Goal: Task Accomplishment & Management: Manage account settings

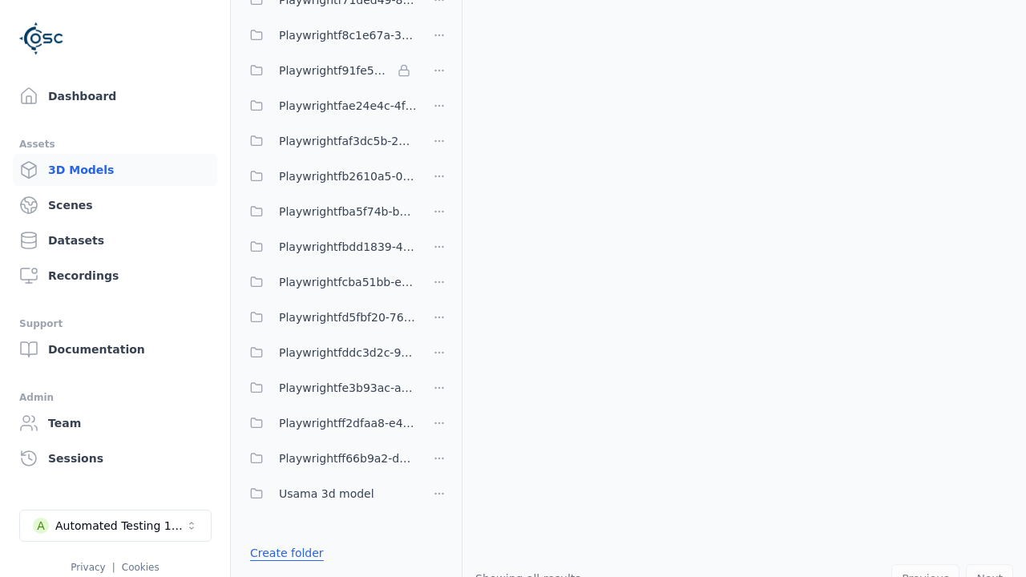
click at [286, 553] on link "Create folder" at bounding box center [287, 553] width 74 height 16
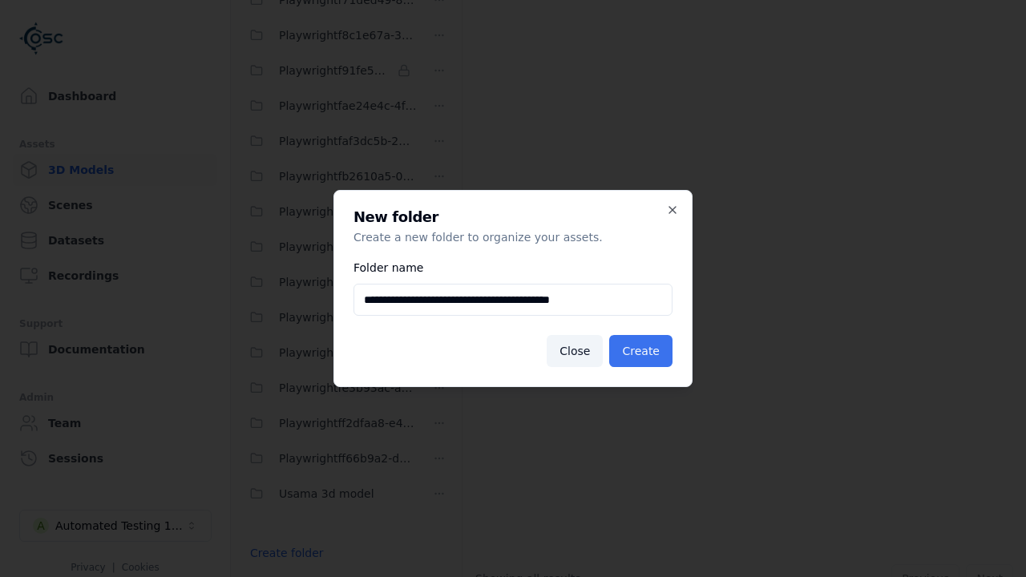
type input "**********"
click at [640, 351] on button "Create" at bounding box center [640, 351] width 63 height 32
